Goal: Information Seeking & Learning: Learn about a topic

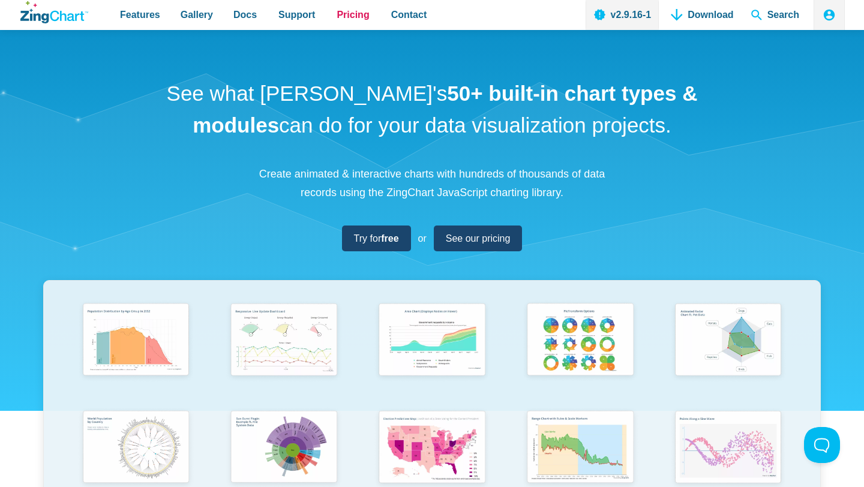
click at [356, 17] on span "Pricing" at bounding box center [353, 15] width 32 height 16
click at [144, 16] on span "Features" at bounding box center [140, 15] width 40 height 16
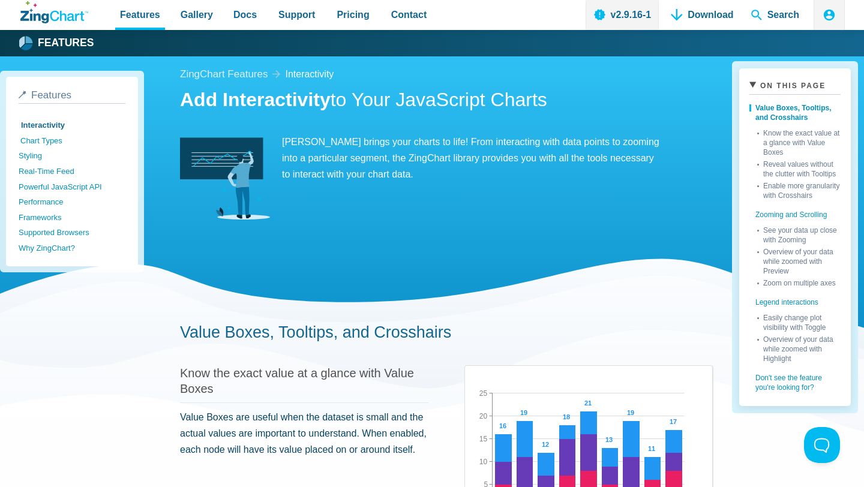
click at [37, 143] on link "Chart Types" at bounding box center [73, 141] width 107 height 16
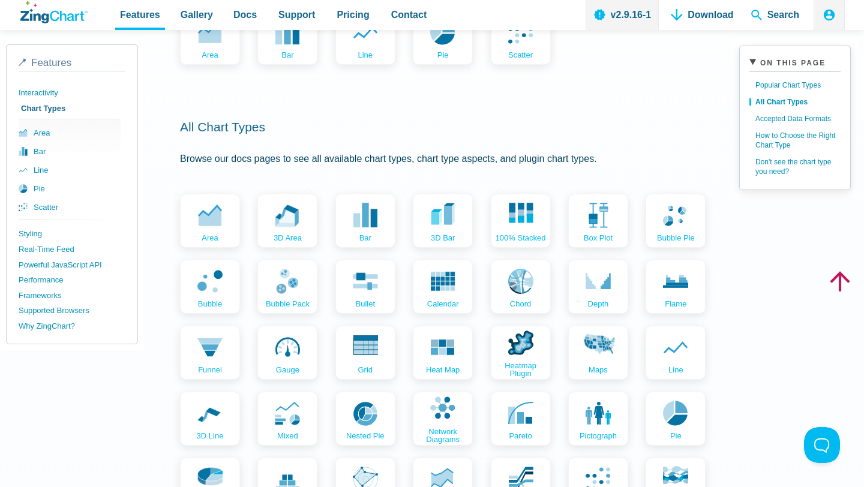
scroll to position [664, 0]
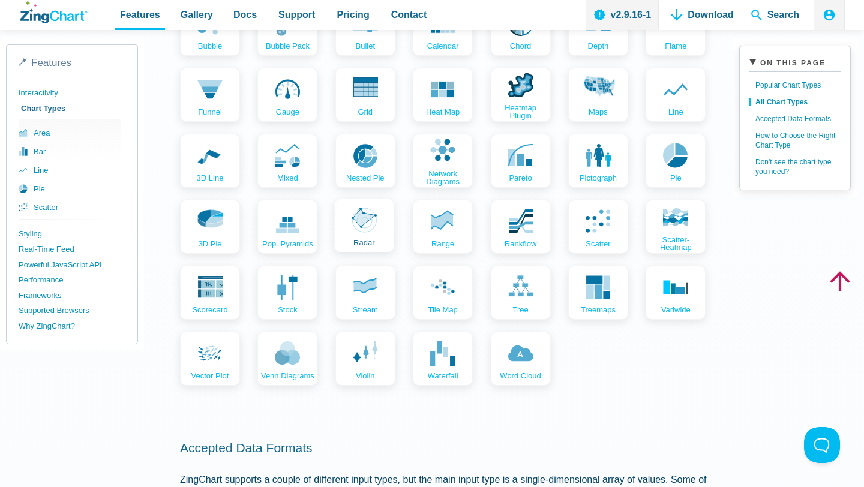
click at [370, 216] on use "App Content" at bounding box center [364, 220] width 25 height 25
